Goal: Information Seeking & Learning: Learn about a topic

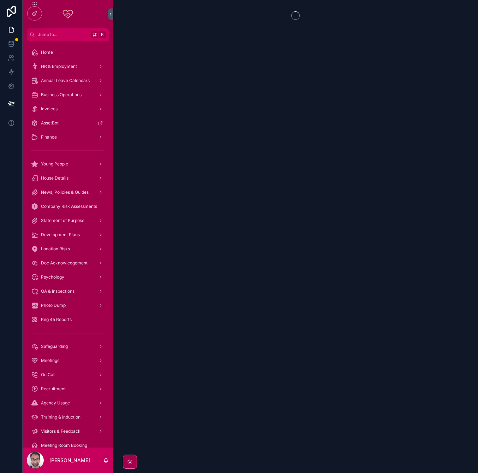
click at [59, 193] on span "News, Policies & Guides" at bounding box center [65, 192] width 48 height 6
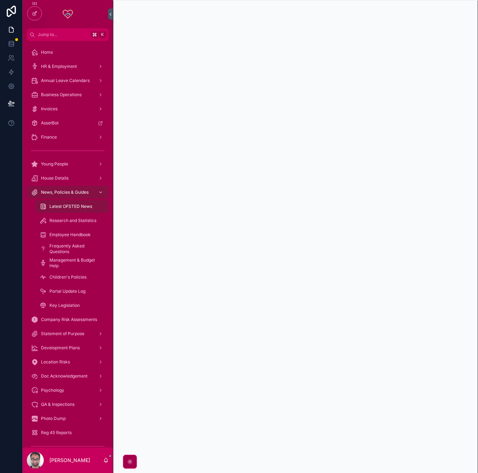
click at [67, 314] on div "Company Risk Assessments" at bounding box center [67, 319] width 73 height 11
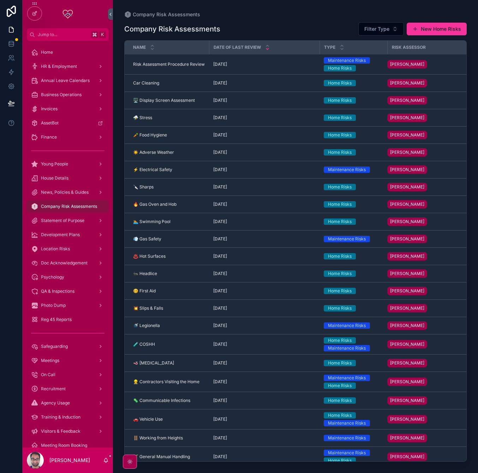
click at [193, 68] on td "Risk Assessment Procedure Review Risk Assessment Procedure Review" at bounding box center [167, 64] width 84 height 20
click at [158, 82] on span "Car Cleaning" at bounding box center [146, 83] width 26 height 6
click at [161, 62] on span "Risk Assessment Procedure Review" at bounding box center [169, 64] width 72 height 6
click at [154, 83] on span "Car Cleaning" at bounding box center [146, 83] width 26 height 6
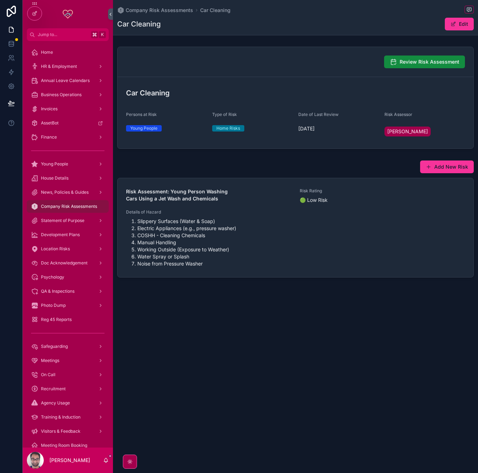
click at [182, 230] on li "Electric Appliances (e.g., pressure washer)" at bounding box center [301, 228] width 328 height 7
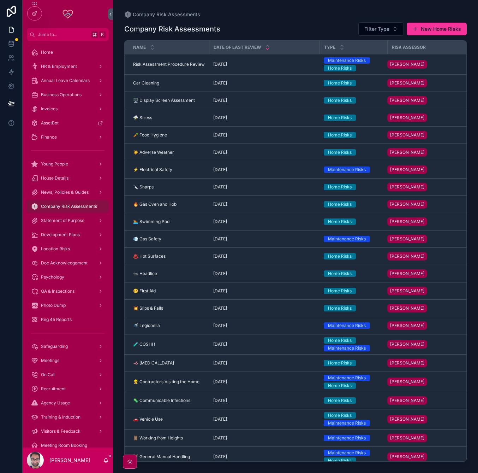
click at [149, 118] on span "⛈ Stress" at bounding box center [142, 118] width 19 height 6
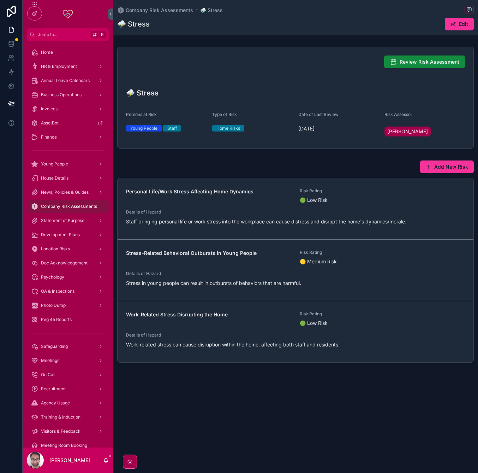
click at [265, 211] on span "Details of Hazard" at bounding box center [295, 212] width 339 height 6
